Goal: Use online tool/utility: Use online tool/utility

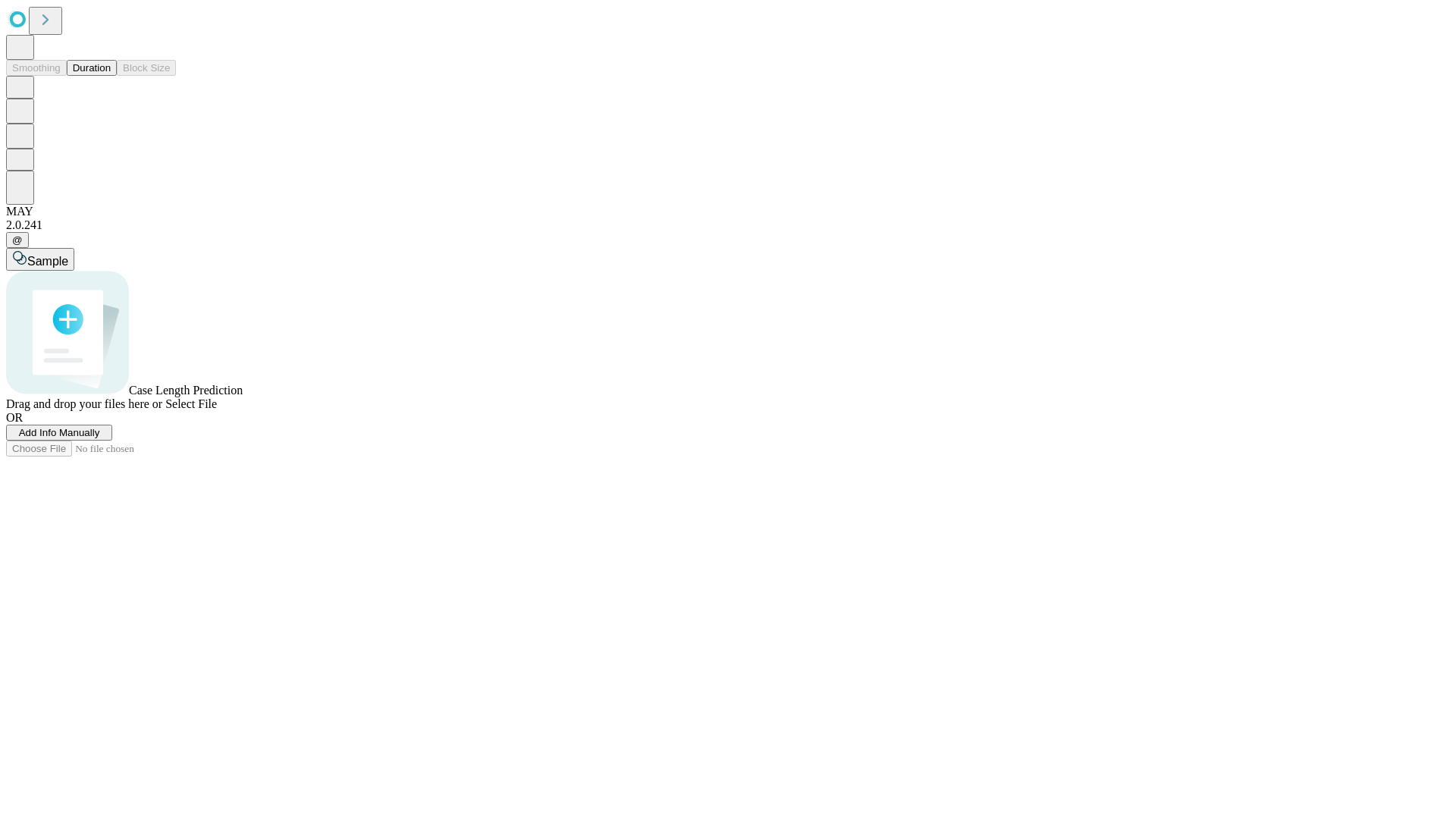
click at [111, 76] on button "Duration" at bounding box center [92, 67] width 50 height 16
click at [68, 255] on span "Sample" at bounding box center [47, 261] width 41 height 13
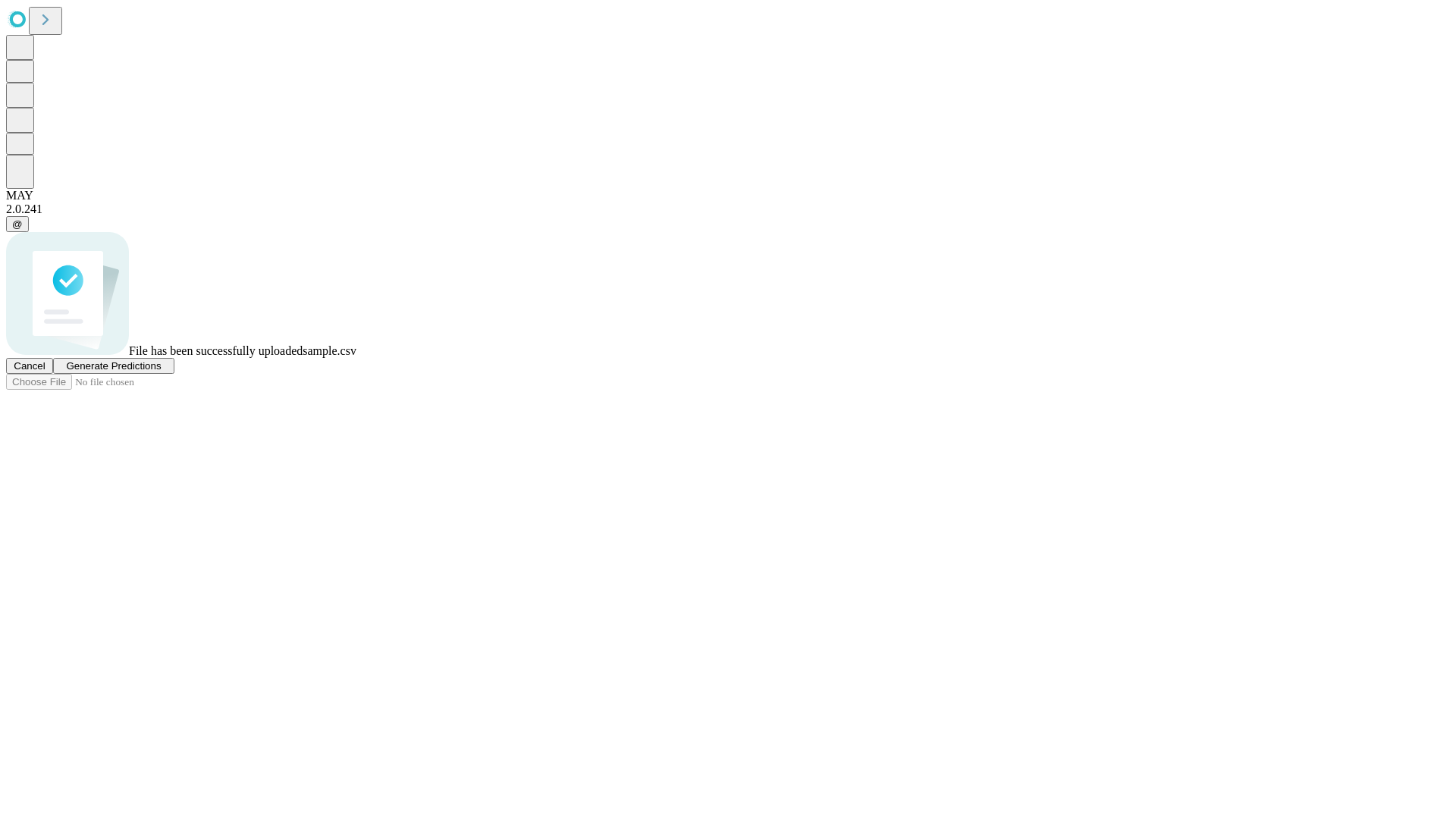
click at [161, 372] on span "Generate Predictions" at bounding box center [113, 366] width 95 height 12
